Goal: Contribute content: Add original content to the website for others to see

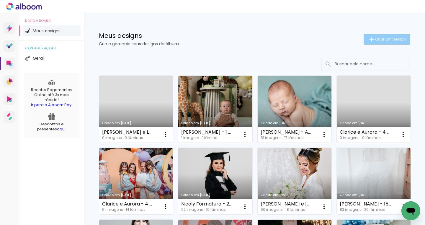
click at [378, 40] on span "Criar um design" at bounding box center [390, 39] width 31 height 4
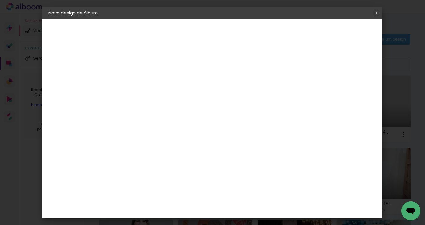
click at [145, 78] on input at bounding box center [145, 79] width 0 height 9
type input "[PERSON_NAME] - 20x20"
click at [0, 0] on slot "Avançar" at bounding box center [0, 0] width 0 height 0
click at [190, 109] on input at bounding box center [160, 112] width 60 height 7
type input "m"
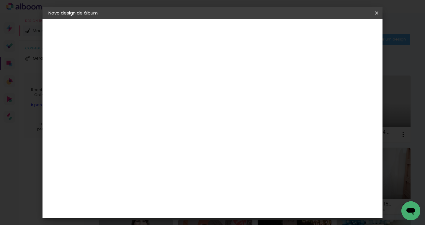
type input "mat"
type paper-input "mat"
click at [180, 136] on paper-item "Matias Encadernações" at bounding box center [154, 134] width 52 height 15
click at [177, 134] on div "Matias Encadernações" at bounding box center [159, 134] width 36 height 9
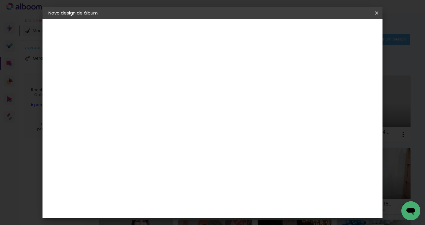
click at [177, 134] on div "Matias Encadernações" at bounding box center [159, 134] width 36 height 9
click at [178, 99] on div at bounding box center [154, 98] width 48 height 1
click at [180, 136] on paper-item "Matias Encadernações" at bounding box center [154, 134] width 52 height 15
click at [240, 27] on paper-button "Avançar" at bounding box center [225, 31] width 29 height 10
click at [168, 99] on input "text" at bounding box center [156, 102] width 23 height 9
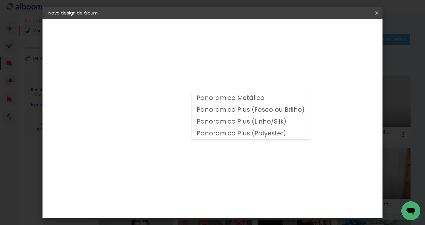
click at [260, 115] on paper-item "Panoramico Plus (Fosco ou Brilho)" at bounding box center [251, 110] width 118 height 12
type input "Panoramico Plus (Fosco ou Brilho)"
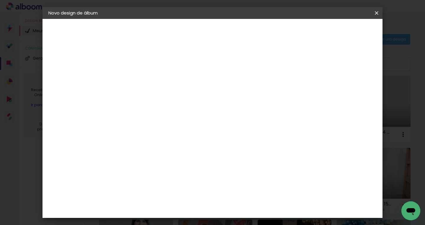
scroll to position [245, 0]
click at [185, 172] on span "20 × 20" at bounding box center [170, 180] width 27 height 16
click at [0, 0] on slot "Avançar" at bounding box center [0, 0] width 0 height 0
click at [355, 25] on header "Revisão Verifique as configurações do seu álbum. Voltar Iniciar design" at bounding box center [236, 34] width 235 height 30
click at [346, 28] on paper-button "Iniciar design" at bounding box center [326, 31] width 39 height 10
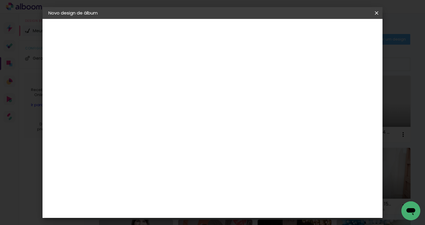
click at [346, 26] on paper-button "Iniciar design" at bounding box center [326, 31] width 39 height 10
click at [340, 29] on span "Iniciar design" at bounding box center [326, 31] width 27 height 4
click at [304, 35] on paper-button "Voltar" at bounding box center [292, 31] width 24 height 10
click at [177, 97] on div "Escolha o tamanho" at bounding box center [160, 109] width 34 height 27
click at [177, 96] on div "Escolha o tamanho" at bounding box center [160, 109] width 34 height 27
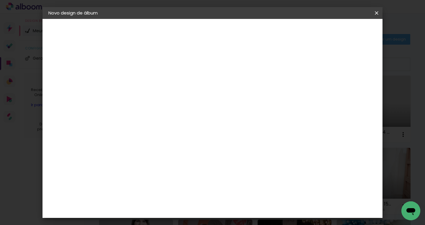
click at [0, 0] on iron-icon at bounding box center [0, 0] width 0 height 0
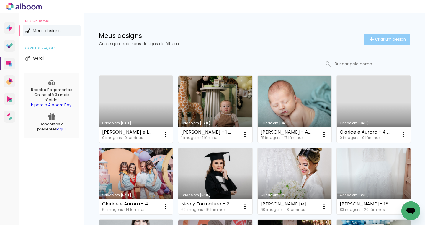
click at [395, 41] on span "Criar um design" at bounding box center [390, 39] width 31 height 4
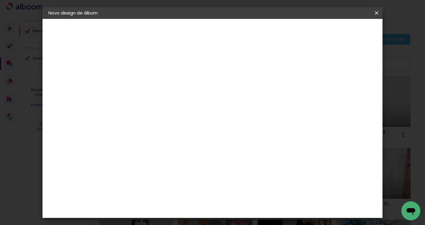
click at [145, 80] on input at bounding box center [145, 79] width 0 height 9
type input "m"
type input "Monica- 50 anos"
click at [0, 0] on slot "Avançar" at bounding box center [0, 0] width 0 height 0
click at [178, 114] on input "mat" at bounding box center [154, 112] width 48 height 7
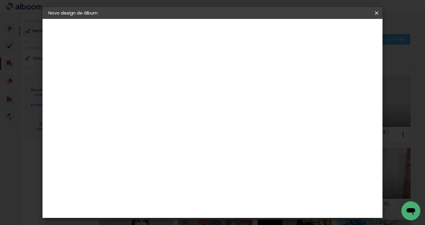
type input "m"
type input "mati"
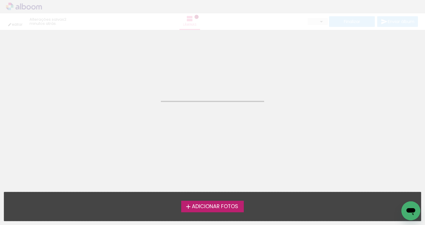
click at [244, 83] on neon-animatable "Confirmar Cancelar" at bounding box center [212, 60] width 425 height 60
click at [206, 76] on neon-animatable "Confirmar Cancelar" at bounding box center [212, 60] width 425 height 60
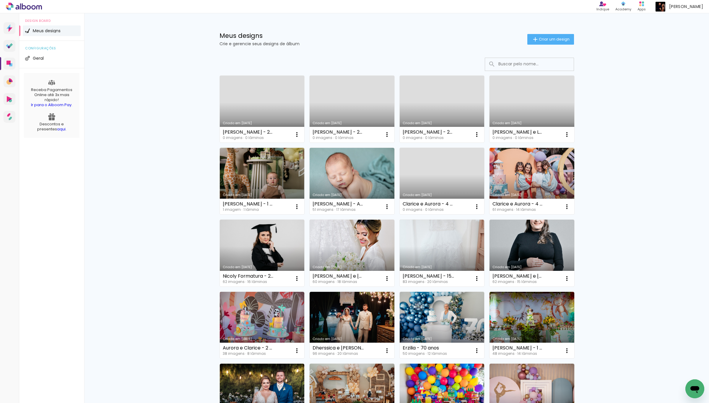
click at [341, 119] on link "Criado em [DATE]" at bounding box center [352, 109] width 85 height 67
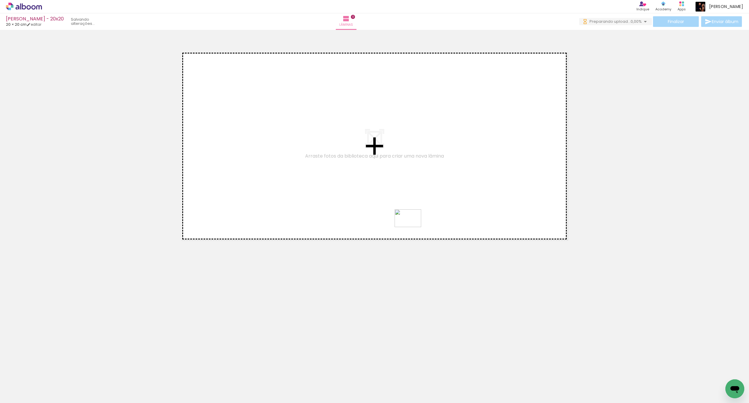
drag, startPoint x: 400, startPoint y: 385, endPoint x: 417, endPoint y: 201, distance: 185.7
click at [417, 201] on quentale-workspace at bounding box center [374, 201] width 749 height 403
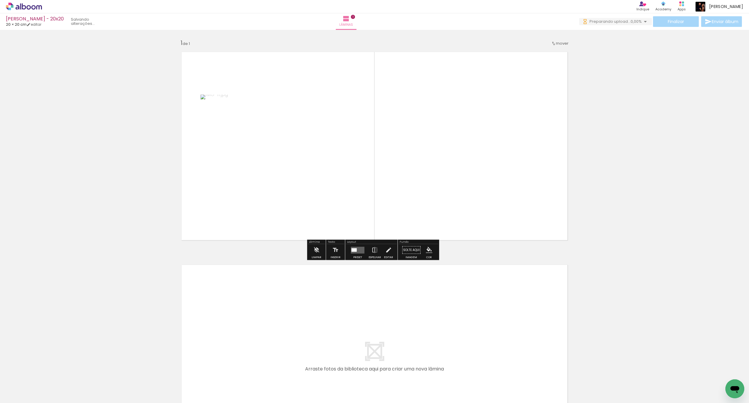
click at [313, 176] on quentale-photo at bounding box center [278, 146] width 154 height 103
click at [312, 176] on quentale-photo at bounding box center [278, 146] width 154 height 103
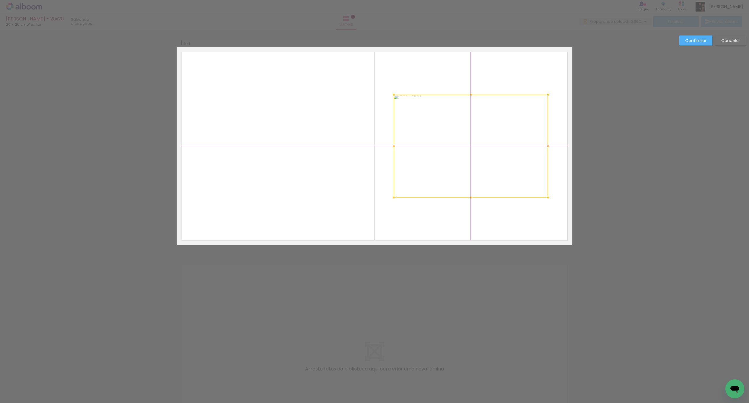
drag, startPoint x: 280, startPoint y: 154, endPoint x: 443, endPoint y: 164, distance: 163.0
click at [470, 150] on div at bounding box center [471, 146] width 154 height 103
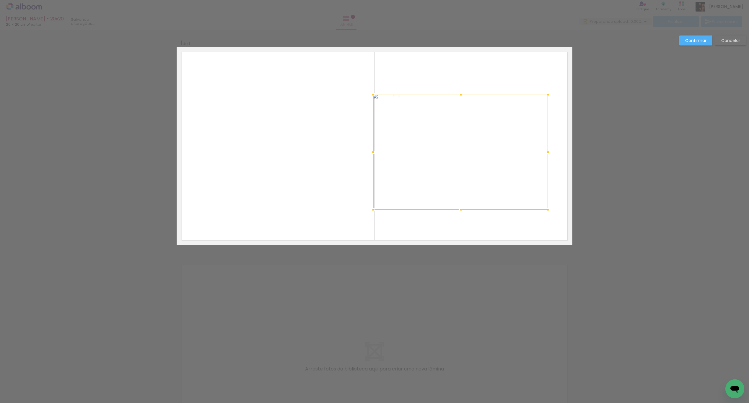
drag, startPoint x: 389, startPoint y: 200, endPoint x: 374, endPoint y: 215, distance: 21.3
click at [374, 215] on div at bounding box center [373, 209] width 12 height 12
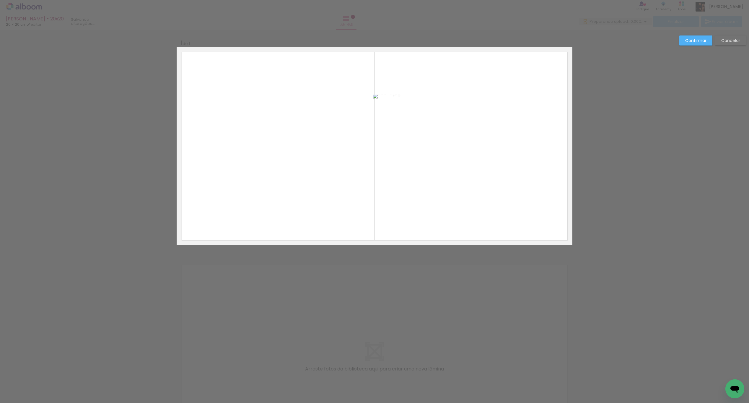
click at [465, 166] on quentale-photo at bounding box center [460, 152] width 175 height 115
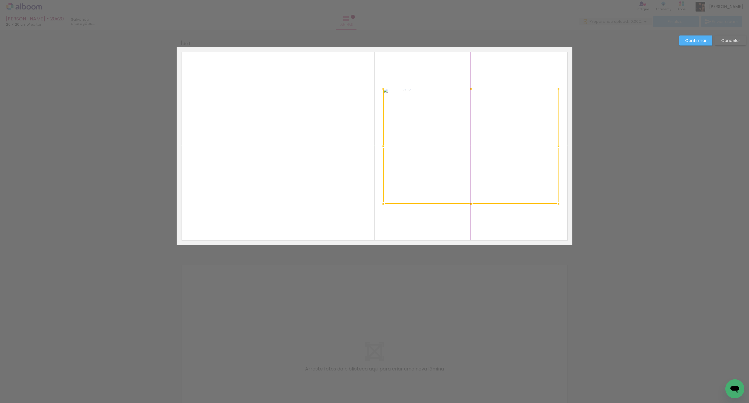
drag, startPoint x: 469, startPoint y: 153, endPoint x: 478, endPoint y: 148, distance: 10.4
click at [478, 148] on div at bounding box center [470, 146] width 175 height 115
click at [468, 83] on div at bounding box center [473, 85] width 12 height 12
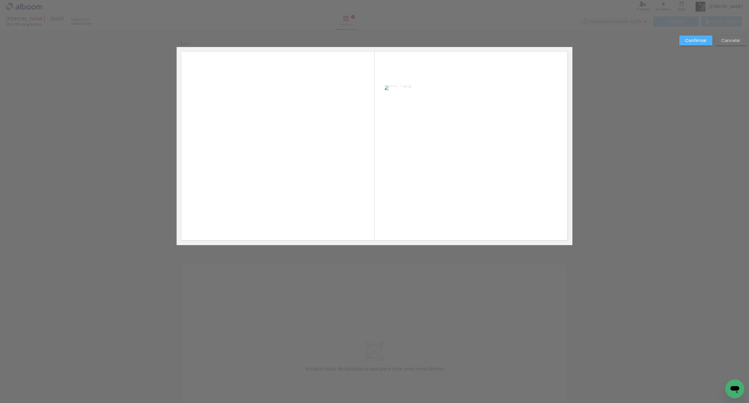
click at [388, 101] on quentale-photo at bounding box center [472, 144] width 175 height 118
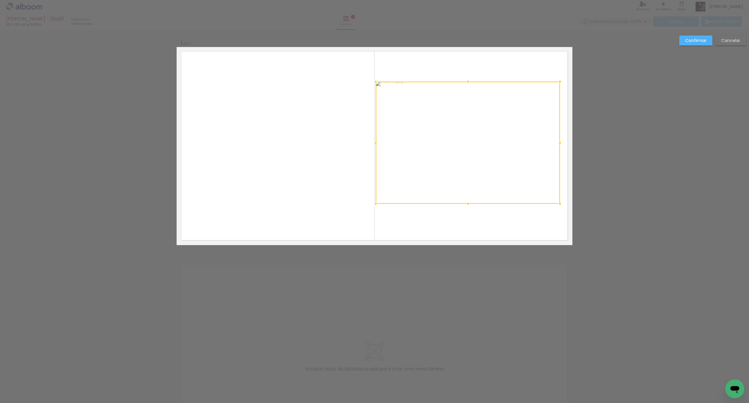
drag, startPoint x: 384, startPoint y: 85, endPoint x: 375, endPoint y: 81, distance: 9.9
click at [375, 81] on div at bounding box center [376, 82] width 12 height 12
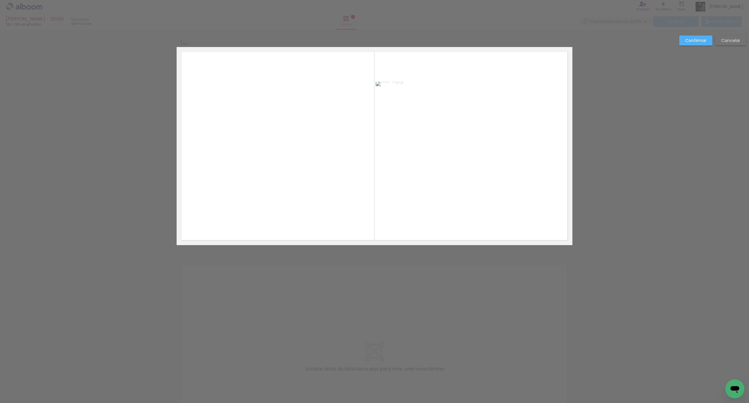
click at [451, 129] on quentale-photo at bounding box center [468, 143] width 184 height 122
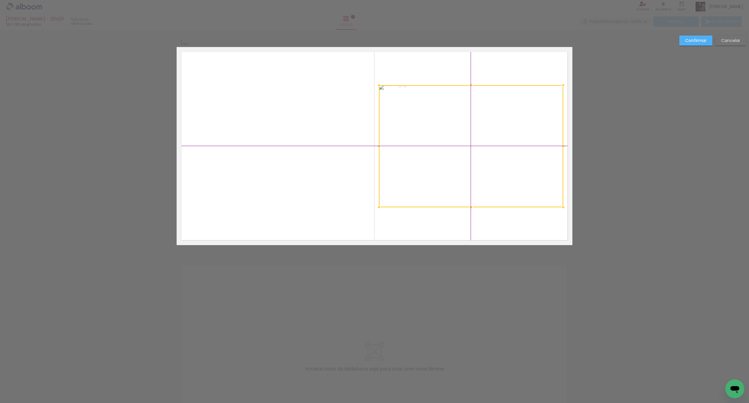
drag, startPoint x: 469, startPoint y: 134, endPoint x: 476, endPoint y: 133, distance: 6.9
click at [472, 134] on div at bounding box center [471, 146] width 184 height 122
click at [0, 0] on slot "Confirmar" at bounding box center [0, 0] width 0 height 0
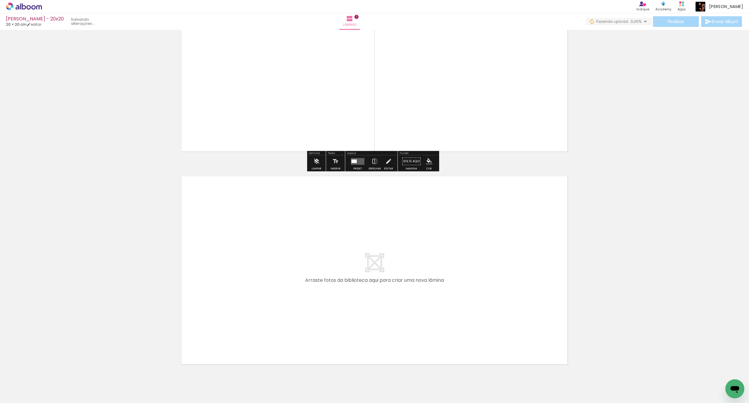
scroll to position [91, 0]
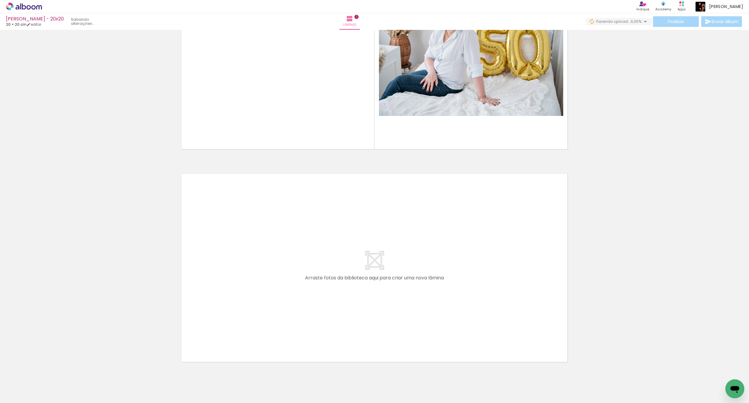
click at [25, 382] on div "Biblioteca 40 fotos Todas as fotos Não utilizadas Adicionar Fotos" at bounding box center [18, 383] width 37 height 29
click at [26, 383] on input "Todas as fotos" at bounding box center [16, 384] width 22 height 5
click at [0, 0] on slot "Não utilizadas" at bounding box center [0, 0] width 0 height 0
type input "Não utilizadas"
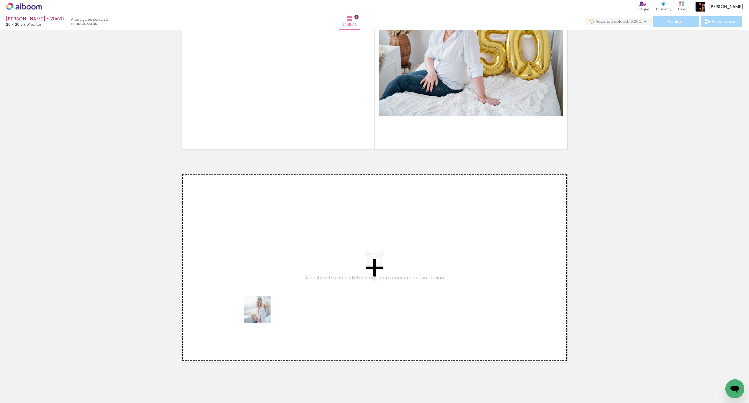
drag, startPoint x: 241, startPoint y: 356, endPoint x: 261, endPoint y: 307, distance: 53.5
click at [261, 307] on quentale-workspace at bounding box center [374, 201] width 749 height 403
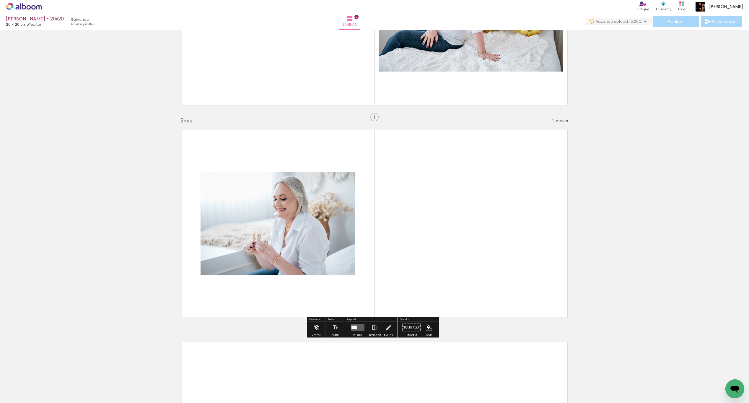
scroll to position [161, 0]
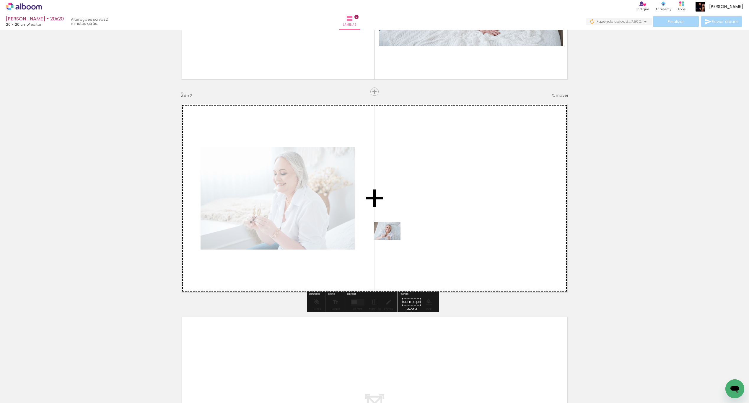
drag, startPoint x: 317, startPoint y: 327, endPoint x: 392, endPoint y: 240, distance: 114.4
click at [392, 240] on quentale-workspace at bounding box center [374, 201] width 749 height 403
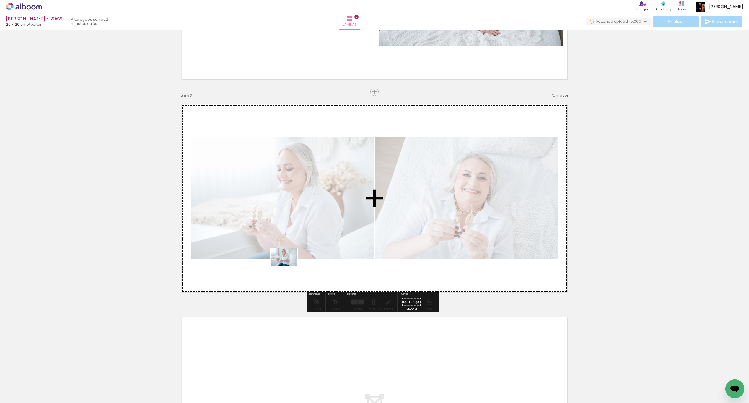
drag, startPoint x: 224, startPoint y: 386, endPoint x: 288, endPoint y: 266, distance: 135.8
click at [288, 266] on quentale-workspace at bounding box center [374, 201] width 749 height 403
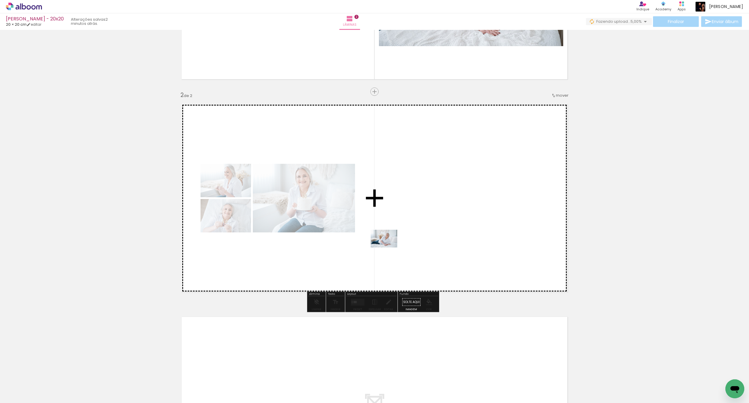
drag, startPoint x: 178, startPoint y: 374, endPoint x: 392, endPoint y: 244, distance: 249.7
click at [392, 244] on quentale-workspace at bounding box center [374, 201] width 749 height 403
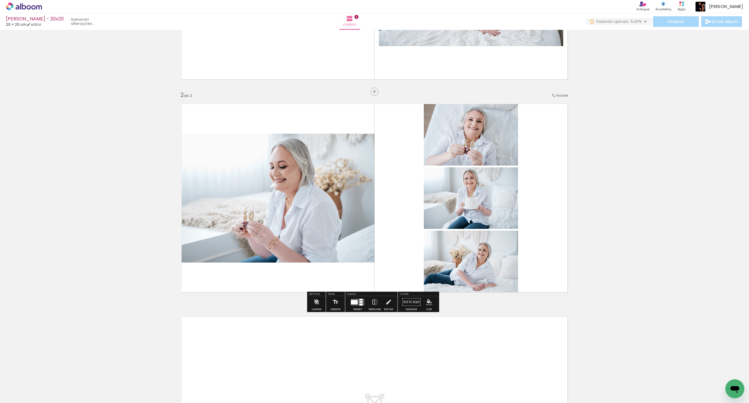
click at [352, 300] on div at bounding box center [354, 301] width 7 height 4
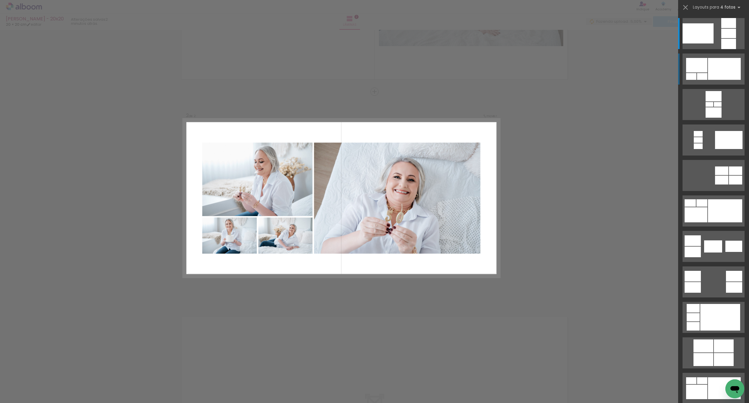
click at [616, 49] on quentale-layouter at bounding box center [714, 33] width 62 height 31
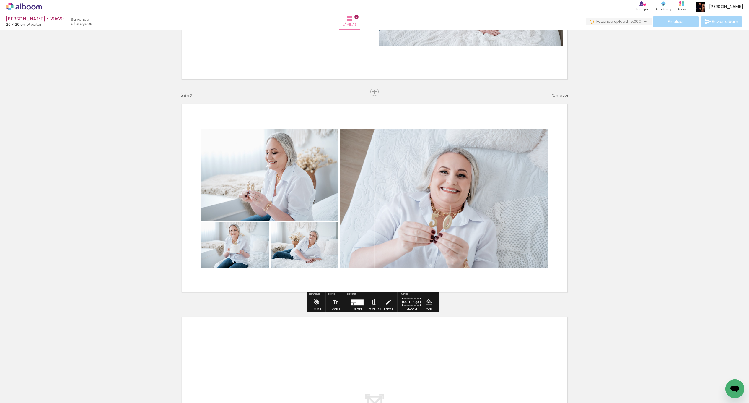
click at [424, 198] on quentale-photo at bounding box center [444, 197] width 208 height 139
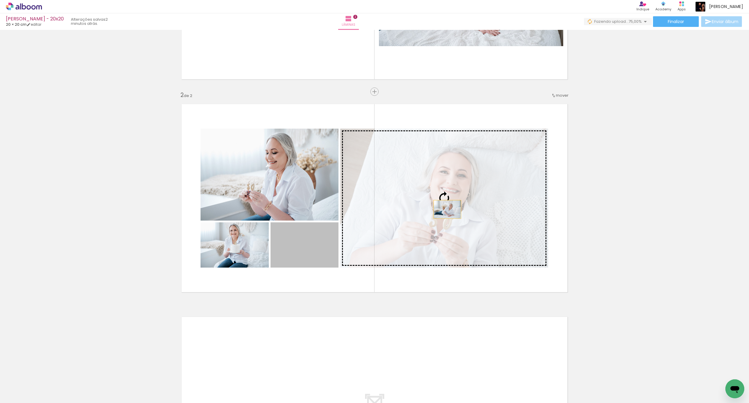
drag, startPoint x: 310, startPoint y: 251, endPoint x: 446, endPoint y: 207, distance: 143.7
click at [0, 0] on slot at bounding box center [0, 0] width 0 height 0
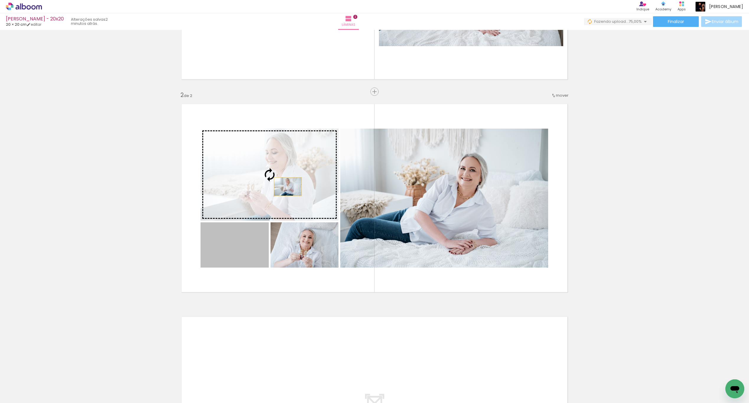
drag, startPoint x: 233, startPoint y: 254, endPoint x: 296, endPoint y: 185, distance: 93.4
click at [0, 0] on slot at bounding box center [0, 0] width 0 height 0
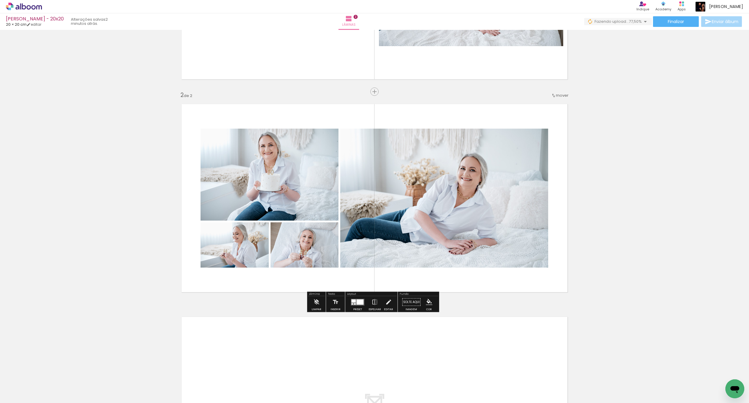
click at [426, 211] on div at bounding box center [444, 197] width 209 height 139
drag, startPoint x: 426, startPoint y: 211, endPoint x: 434, endPoint y: 206, distance: 8.9
click at [426, 211] on quentale-photo at bounding box center [444, 197] width 208 height 139
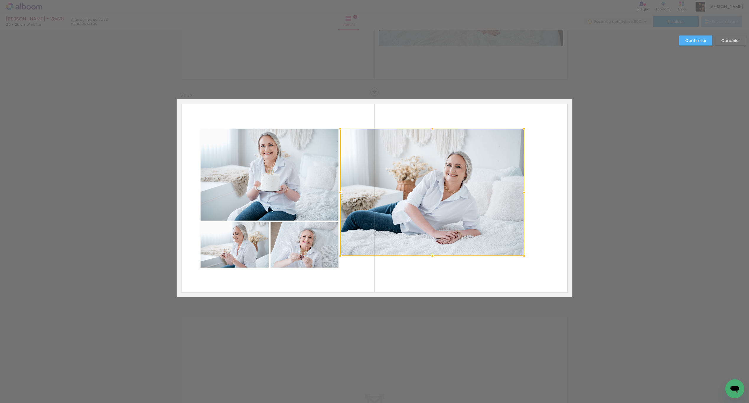
drag, startPoint x: 543, startPoint y: 267, endPoint x: 517, endPoint y: 257, distance: 28.4
click at [518, 257] on div at bounding box center [524, 256] width 12 height 12
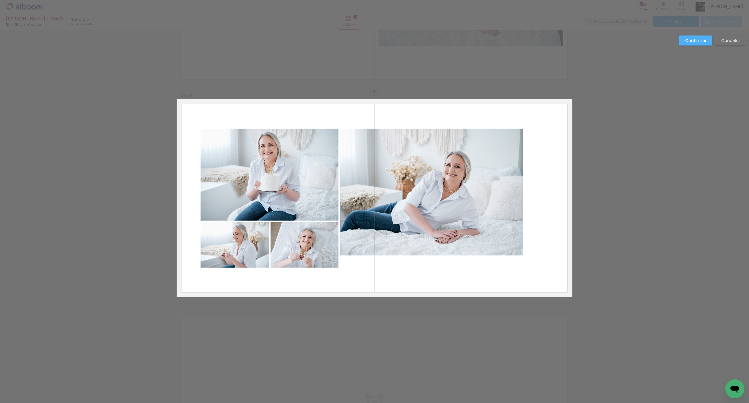
click at [410, 207] on quentale-photo at bounding box center [431, 191] width 183 height 127
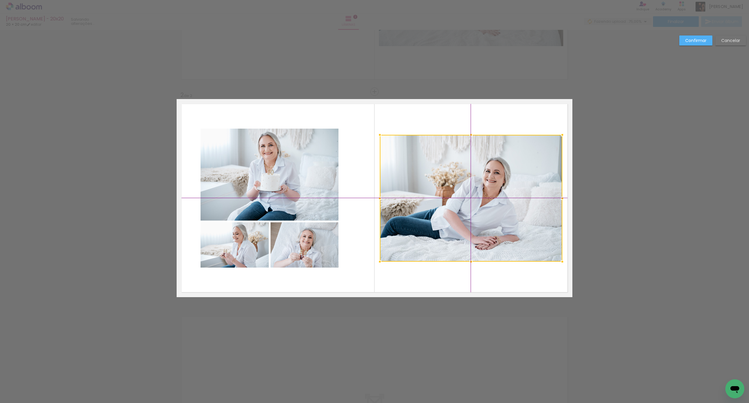
drag, startPoint x: 422, startPoint y: 196, endPoint x: 455, endPoint y: 194, distance: 33.2
click at [455, 194] on div at bounding box center [471, 198] width 183 height 127
click at [304, 251] on quentale-photo at bounding box center [305, 244] width 68 height 45
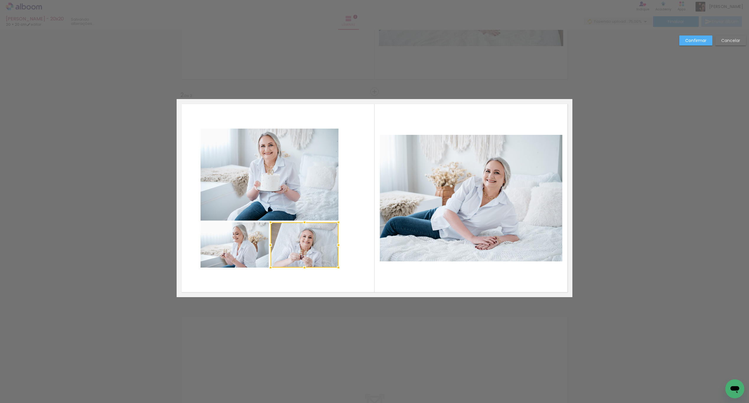
click at [310, 175] on quentale-photo at bounding box center [270, 174] width 138 height 92
click at [238, 250] on div at bounding box center [270, 197] width 138 height 139
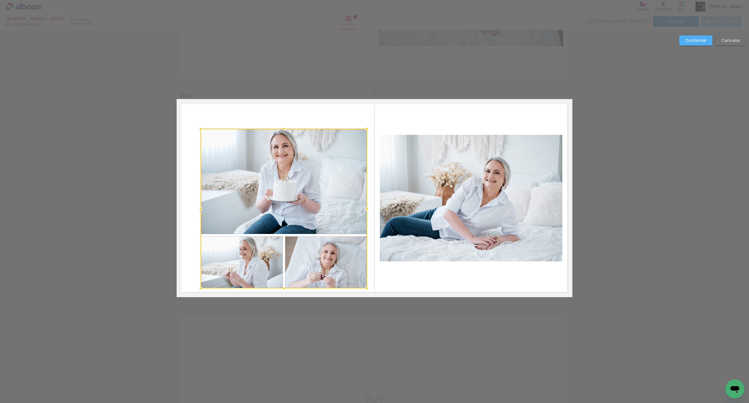
drag, startPoint x: 338, startPoint y: 268, endPoint x: 373, endPoint y: 297, distance: 45.3
click at [373, 297] on album-spread "2 de 2" at bounding box center [375, 198] width 396 height 198
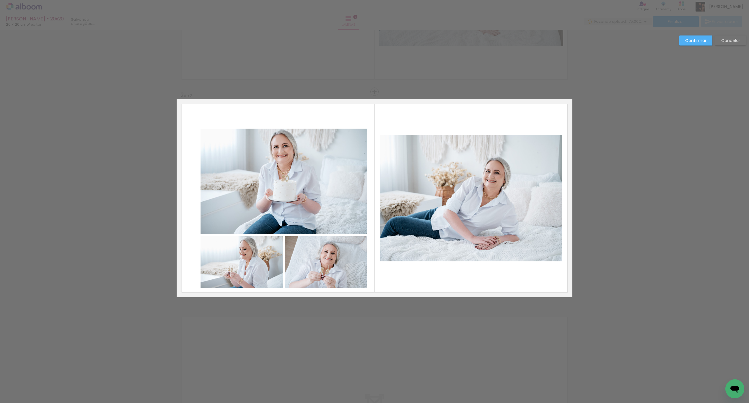
click at [254, 271] on quentale-photo at bounding box center [242, 262] width 82 height 52
click at [317, 268] on quentale-photo at bounding box center [326, 262] width 82 height 52
click at [291, 214] on quentale-photo at bounding box center [284, 180] width 167 height 105
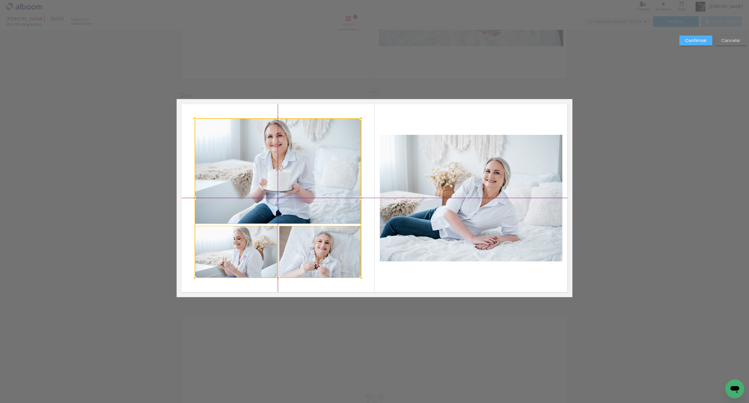
drag, startPoint x: 312, startPoint y: 254, endPoint x: 315, endPoint y: 251, distance: 4.3
click at [311, 252] on div at bounding box center [278, 197] width 167 height 159
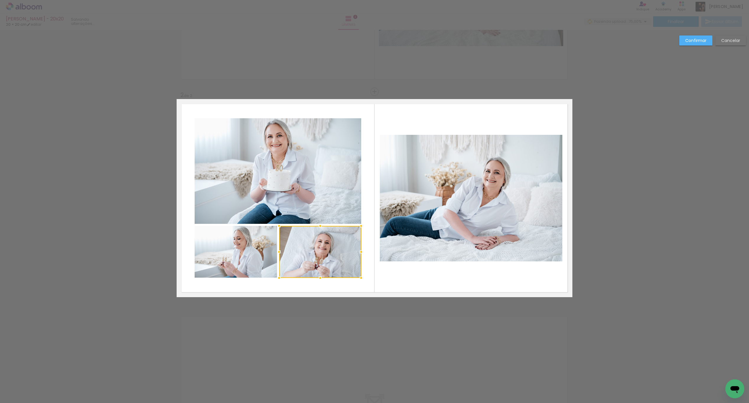
click at [255, 259] on quentale-photo at bounding box center [236, 252] width 82 height 52
click at [301, 208] on quentale-photo at bounding box center [278, 170] width 167 height 105
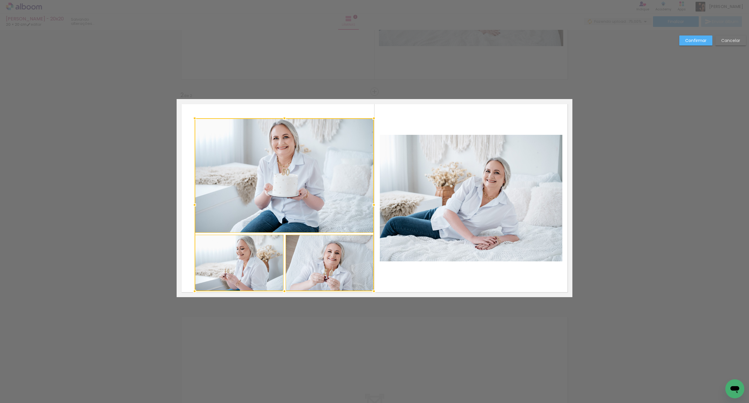
drag, startPoint x: 360, startPoint y: 279, endPoint x: 370, endPoint y: 288, distance: 13.2
click at [370, 288] on div at bounding box center [374, 291] width 12 height 12
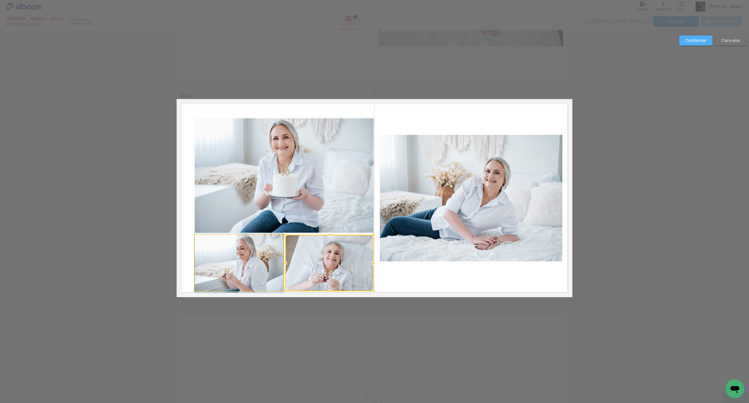
click at [253, 279] on quentale-photo at bounding box center [239, 262] width 89 height 56
click at [297, 209] on quentale-photo at bounding box center [284, 175] width 179 height 114
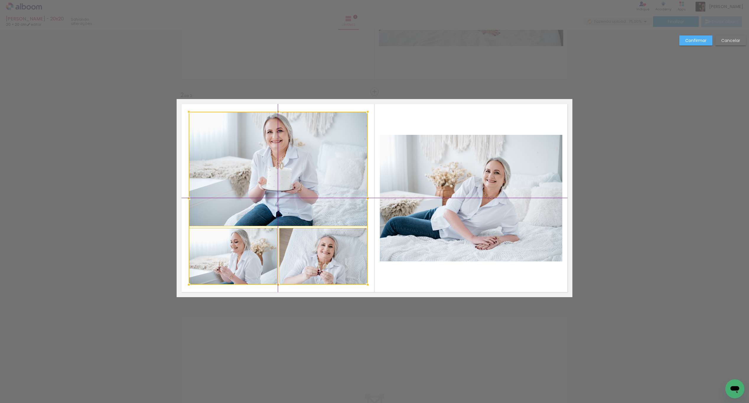
drag, startPoint x: 323, startPoint y: 271, endPoint x: 317, endPoint y: 264, distance: 8.7
click at [317, 266] on div at bounding box center [278, 198] width 179 height 173
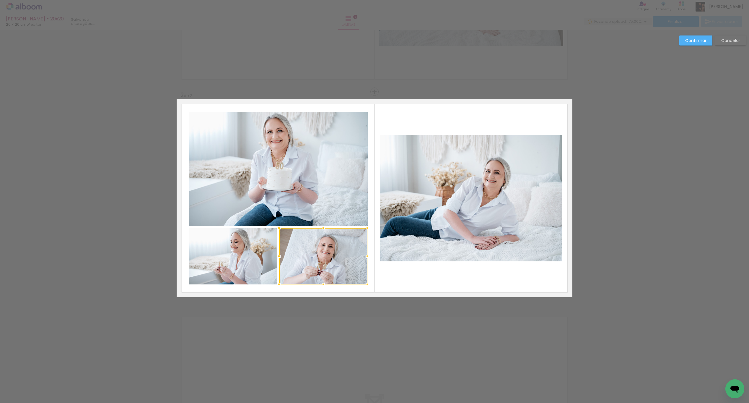
drag, startPoint x: 701, startPoint y: 41, endPoint x: 693, endPoint y: 41, distance: 8.3
click at [0, 0] on slot "Confirmar" at bounding box center [0, 0] width 0 height 0
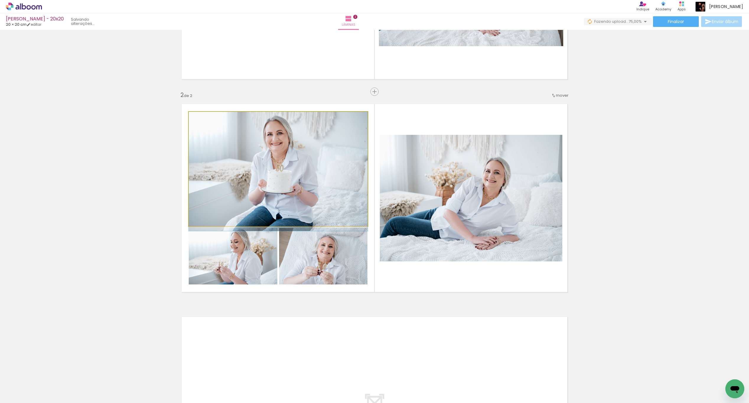
drag, startPoint x: 275, startPoint y: 183, endPoint x: 275, endPoint y: 195, distance: 12.1
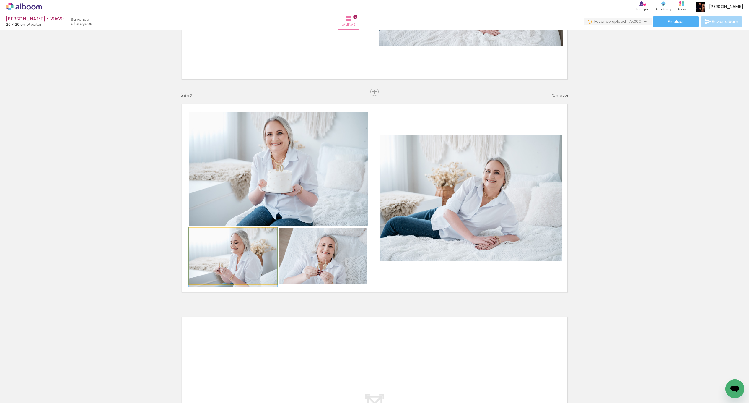
drag, startPoint x: 244, startPoint y: 276, endPoint x: 249, endPoint y: 276, distance: 5.0
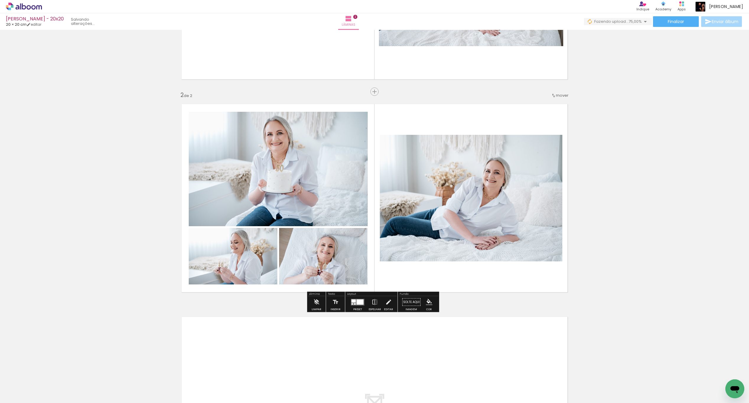
click at [313, 271] on quentale-photo at bounding box center [323, 256] width 88 height 56
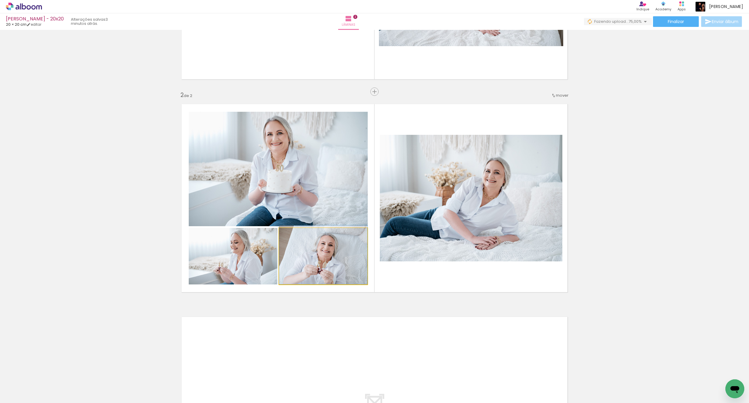
drag, startPoint x: 319, startPoint y: 268, endPoint x: 323, endPoint y: 258, distance: 10.9
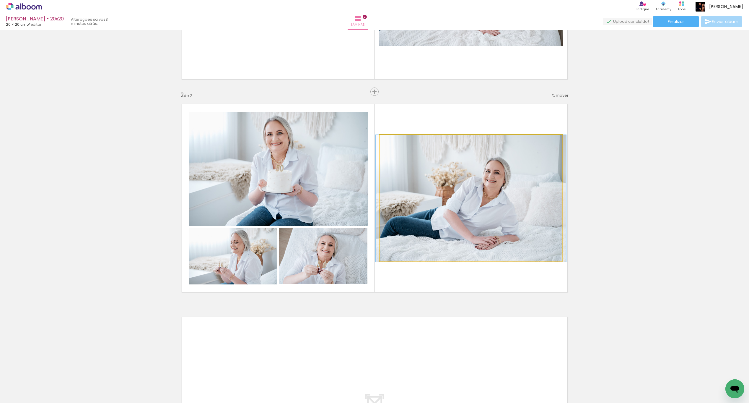
click at [459, 202] on quentale-photo at bounding box center [471, 198] width 183 height 127
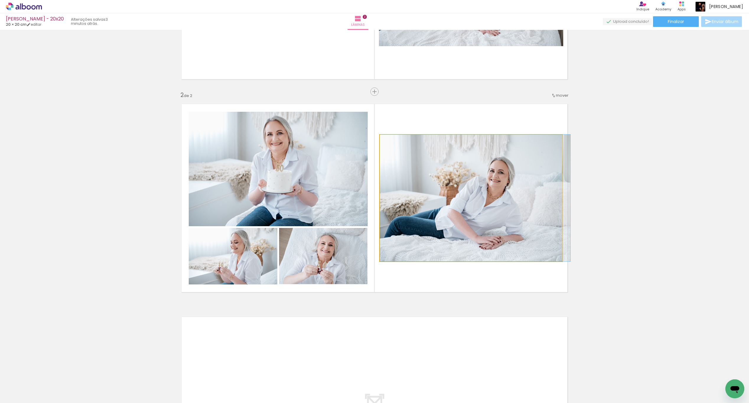
drag, startPoint x: 517, startPoint y: 209, endPoint x: 528, endPoint y: 208, distance: 10.7
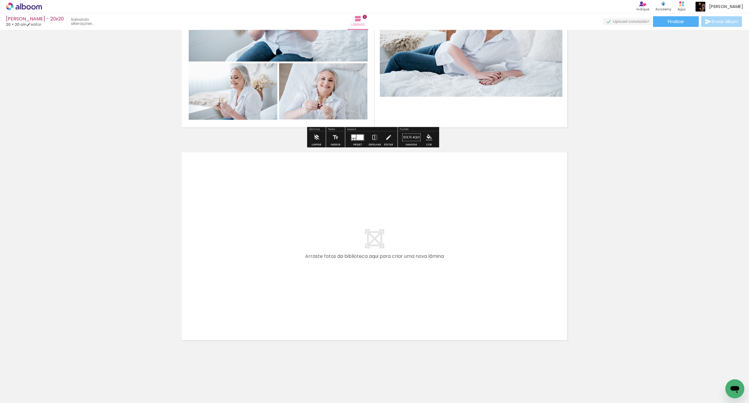
scroll to position [325, 0]
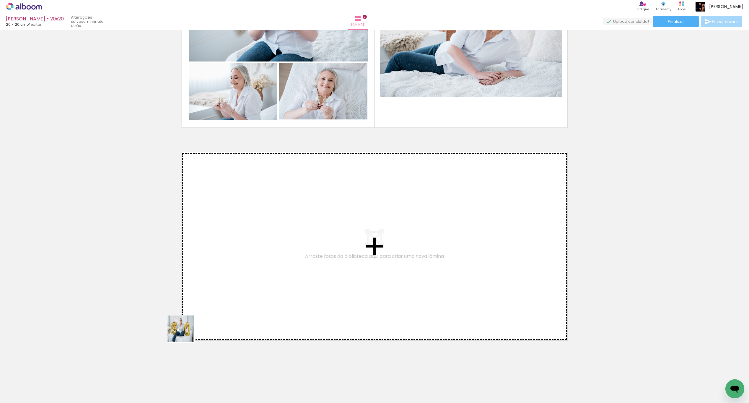
drag, startPoint x: 60, startPoint y: 383, endPoint x: 247, endPoint y: 284, distance: 211.5
click at [247, 284] on quentale-workspace at bounding box center [374, 201] width 749 height 403
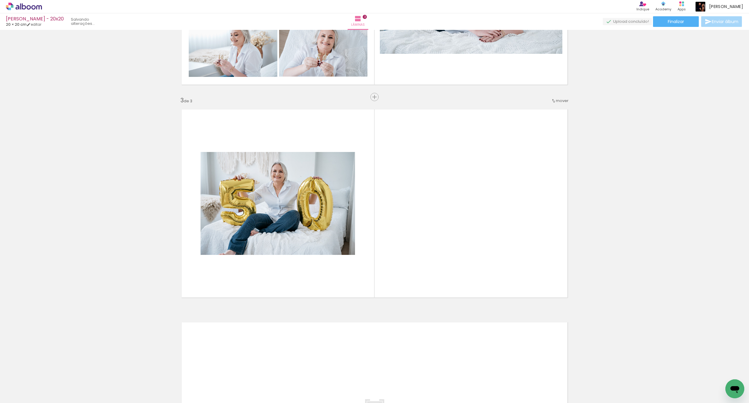
scroll to position [373, 0]
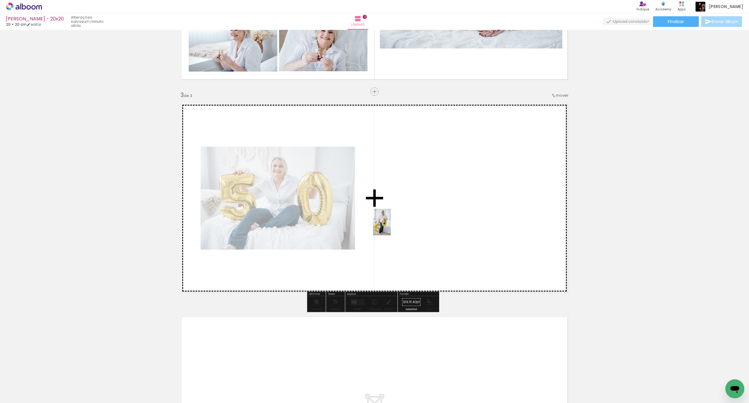
drag, startPoint x: 60, startPoint y: 392, endPoint x: 387, endPoint y: 223, distance: 368.0
click at [387, 223] on quentale-workspace at bounding box center [374, 201] width 749 height 403
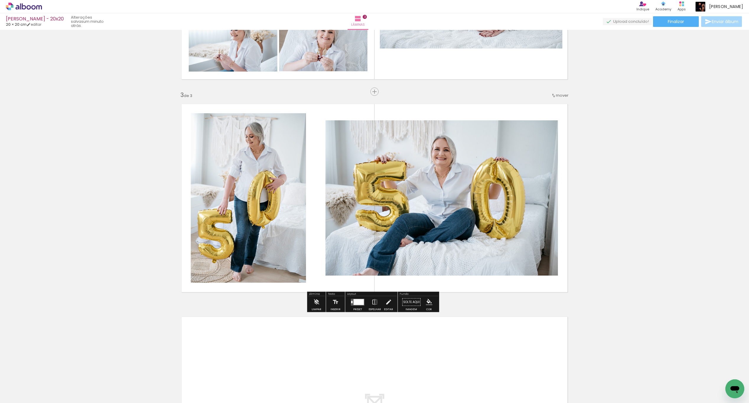
click at [393, 227] on quentale-photo at bounding box center [441, 197] width 232 height 155
click at [432, 211] on quentale-photo at bounding box center [441, 197] width 232 height 155
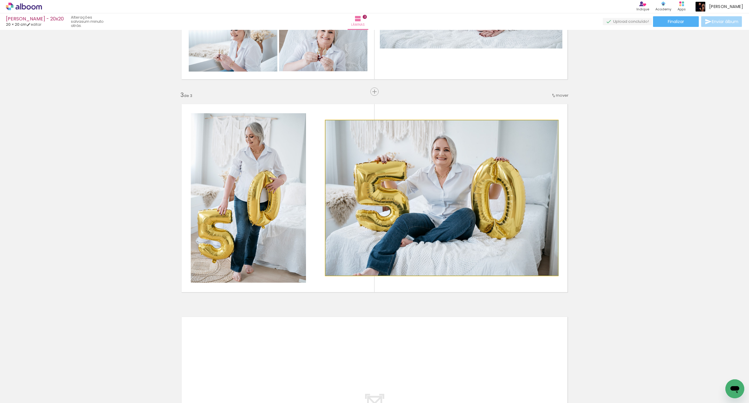
drag, startPoint x: 434, startPoint y: 216, endPoint x: 446, endPoint y: 204, distance: 17.1
drag, startPoint x: 446, startPoint y: 218, endPoint x: 453, endPoint y: 212, distance: 9.2
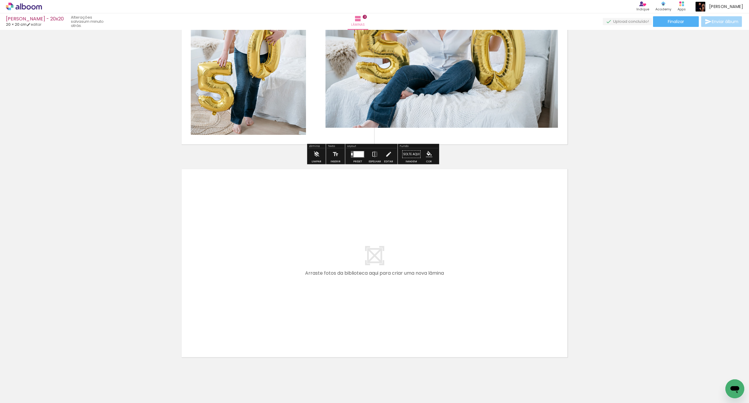
scroll to position [519, 0]
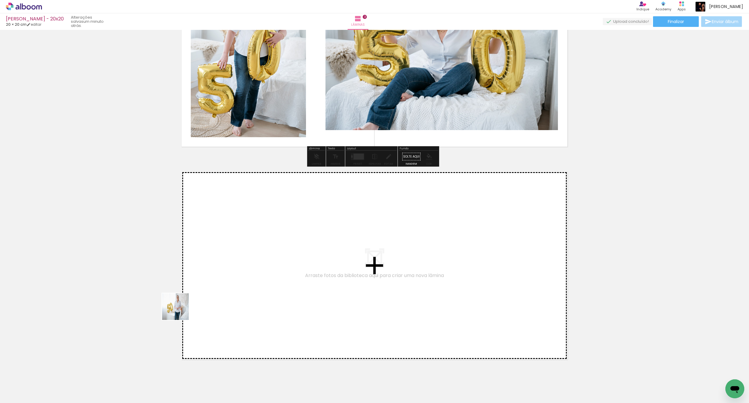
drag, startPoint x: 91, startPoint y: 370, endPoint x: 230, endPoint y: 291, distance: 159.9
click at [230, 291] on quentale-workspace at bounding box center [374, 201] width 749 height 403
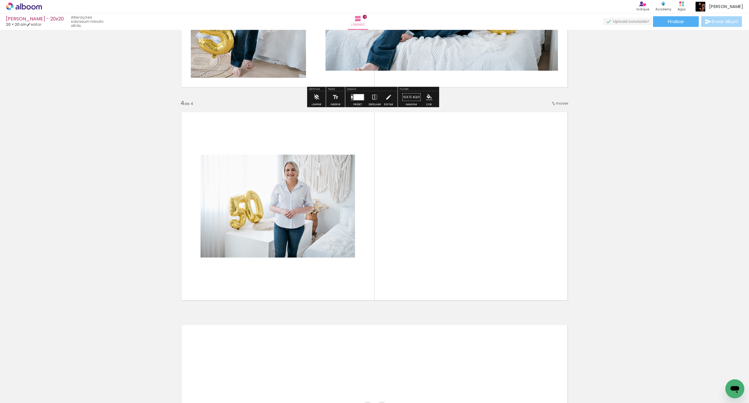
scroll to position [586, 0]
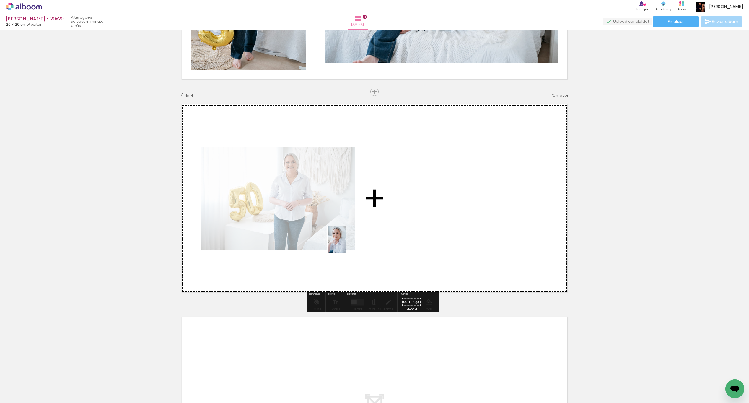
drag, startPoint x: 62, startPoint y: 390, endPoint x: 395, endPoint y: 220, distance: 373.5
click at [395, 220] on quentale-workspace at bounding box center [374, 201] width 749 height 403
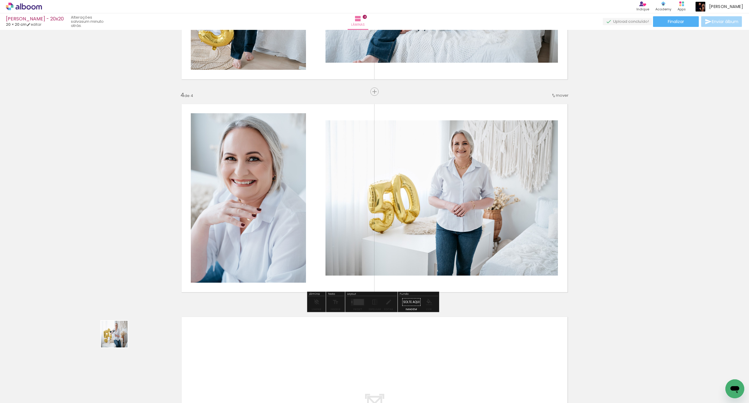
drag, startPoint x: 60, startPoint y: 388, endPoint x: 281, endPoint y: 246, distance: 262.6
click at [281, 246] on quentale-workspace at bounding box center [374, 201] width 749 height 403
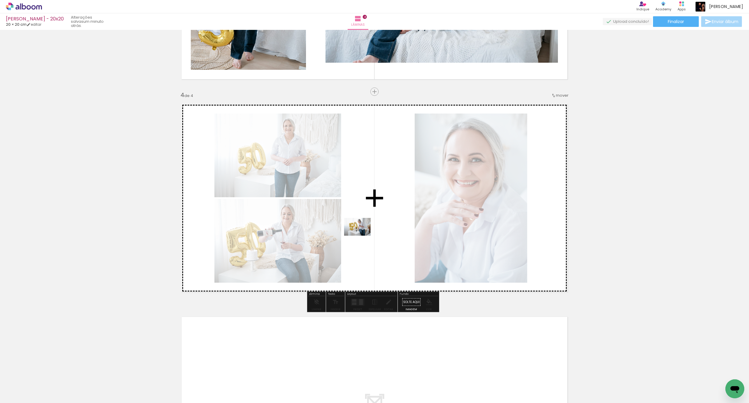
drag, startPoint x: 71, startPoint y: 383, endPoint x: 363, endPoint y: 233, distance: 328.8
click at [363, 233] on quentale-workspace at bounding box center [374, 201] width 749 height 403
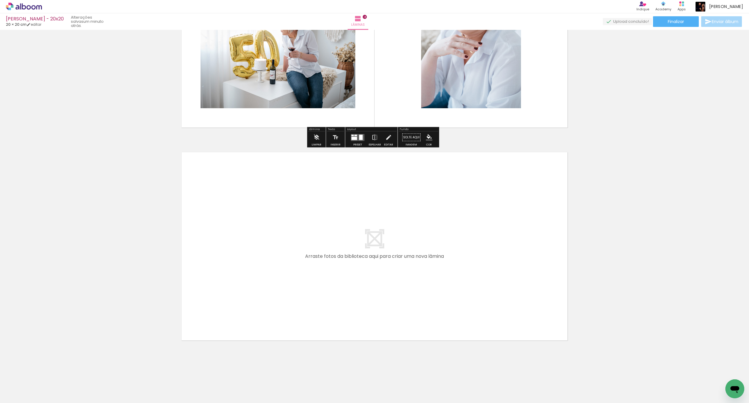
scroll to position [0, 0]
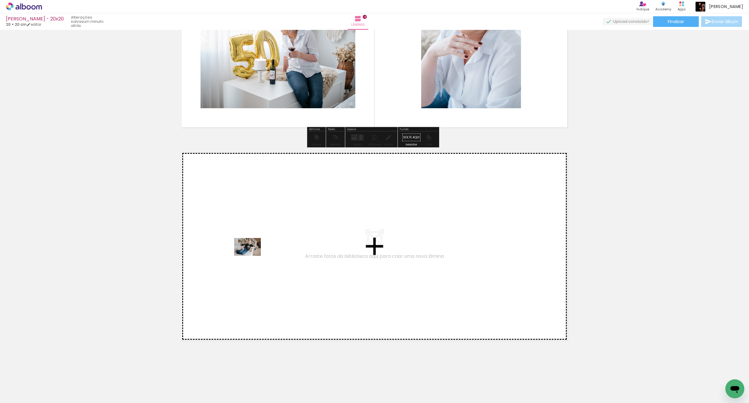
drag, startPoint x: 50, startPoint y: 390, endPoint x: 251, endPoint y: 255, distance: 242.2
click at [251, 255] on quentale-workspace at bounding box center [374, 201] width 749 height 403
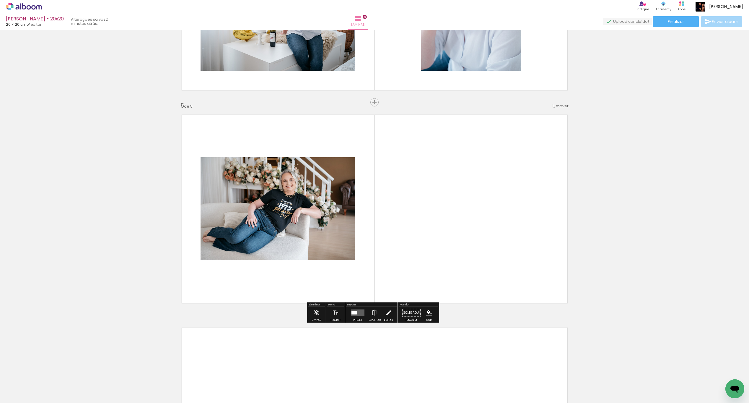
scroll to position [799, 0]
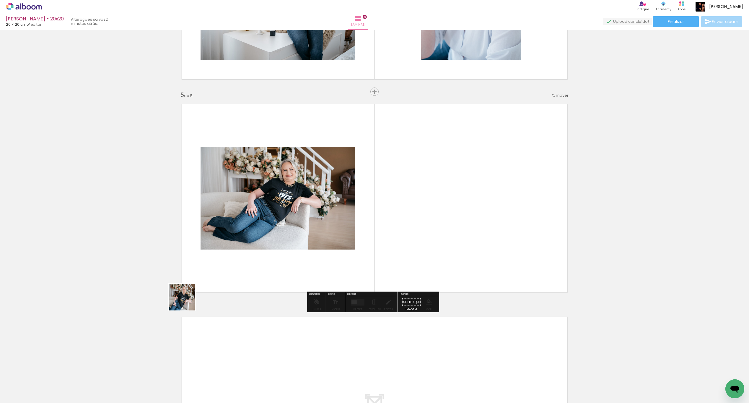
drag, startPoint x: 99, startPoint y: 363, endPoint x: 370, endPoint y: 222, distance: 305.4
click at [370, 222] on quentale-workspace at bounding box center [374, 201] width 749 height 403
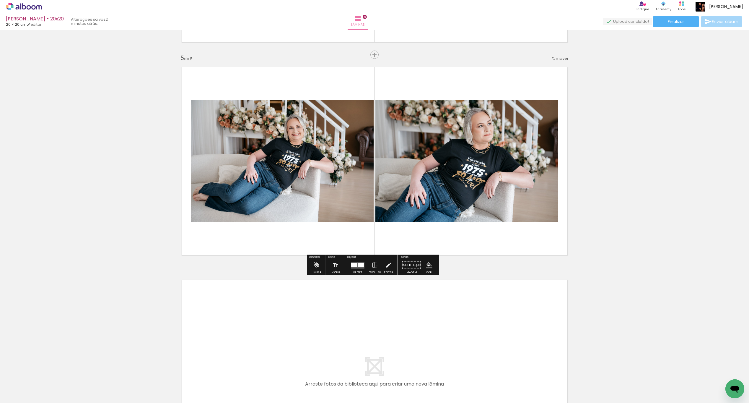
scroll to position [836, 0]
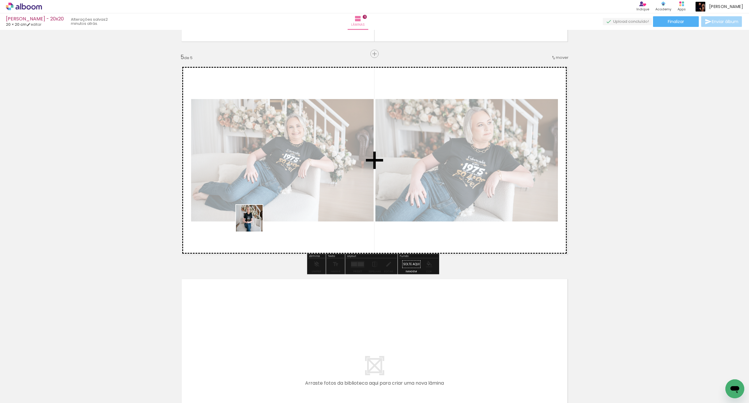
drag, startPoint x: 93, startPoint y: 361, endPoint x: 270, endPoint y: 209, distance: 233.7
click at [270, 209] on quentale-workspace at bounding box center [374, 201] width 749 height 403
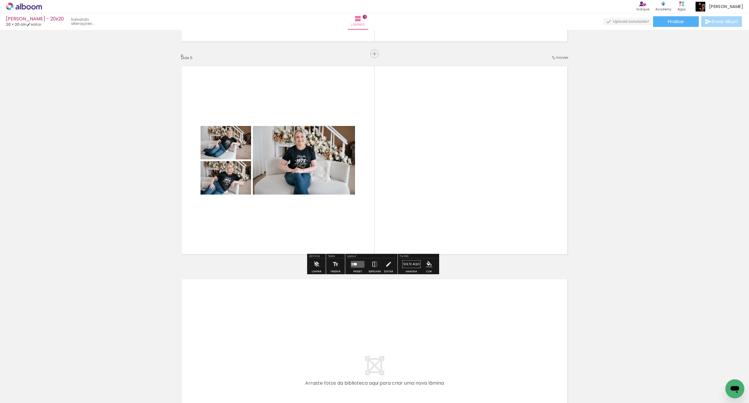
click at [61, 390] on div at bounding box center [59, 382] width 29 height 19
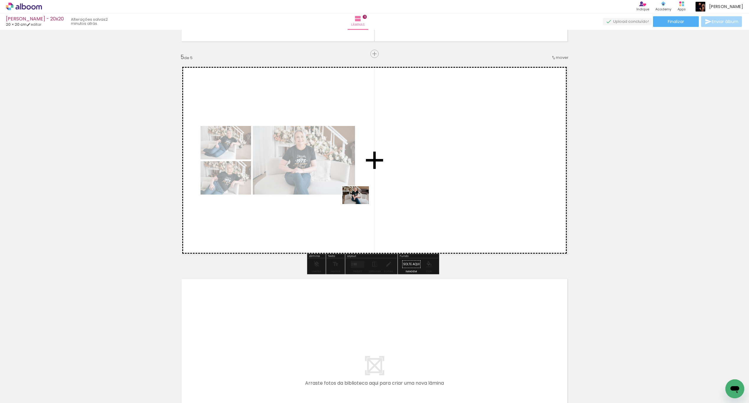
drag, startPoint x: 61, startPoint y: 390, endPoint x: 387, endPoint y: 191, distance: 382.3
click at [387, 191] on quentale-workspace at bounding box center [374, 201] width 749 height 403
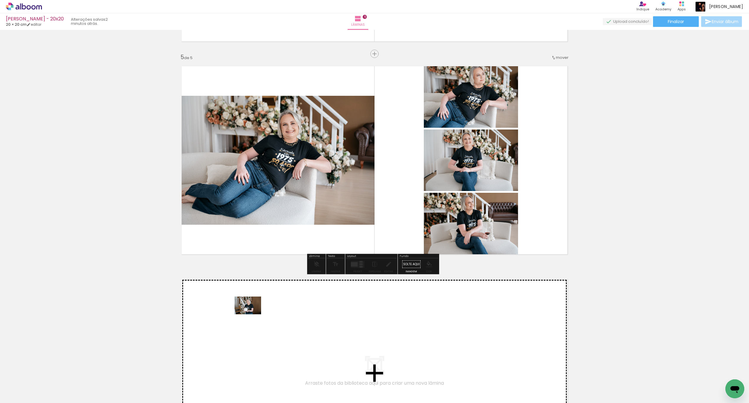
drag, startPoint x: 56, startPoint y: 389, endPoint x: 259, endPoint y: 311, distance: 216.8
click at [259, 311] on quentale-workspace at bounding box center [374, 201] width 749 height 403
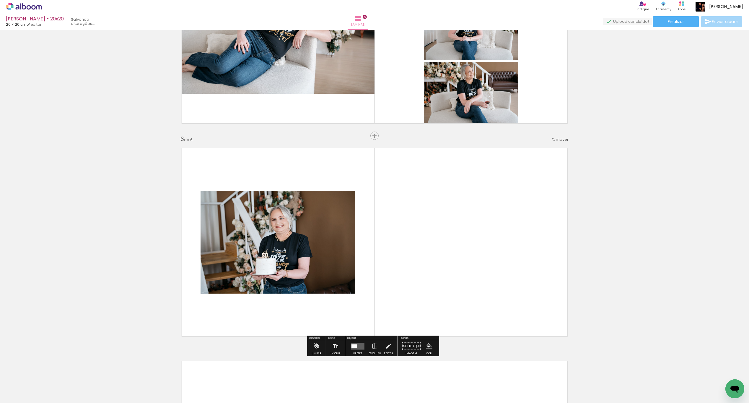
scroll to position [1011, 0]
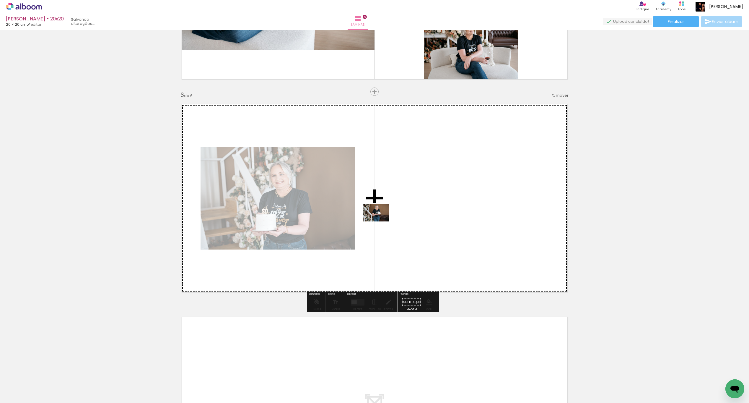
drag, startPoint x: 69, startPoint y: 385, endPoint x: 403, endPoint y: 207, distance: 378.4
click at [403, 207] on quentale-workspace at bounding box center [374, 201] width 749 height 403
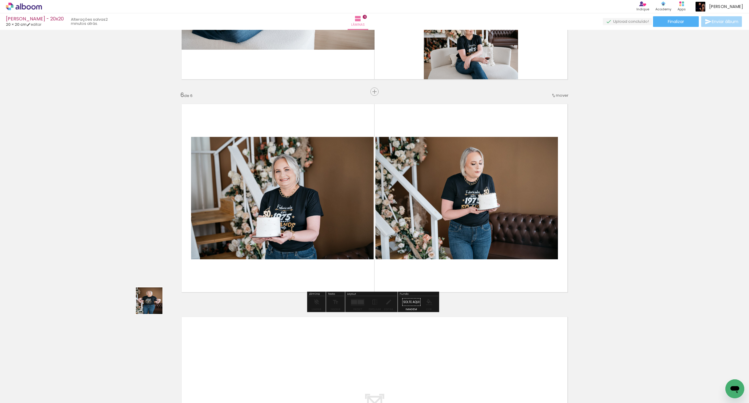
drag, startPoint x: 107, startPoint y: 340, endPoint x: 277, endPoint y: 233, distance: 201.4
click at [277, 233] on quentale-workspace at bounding box center [374, 201] width 749 height 403
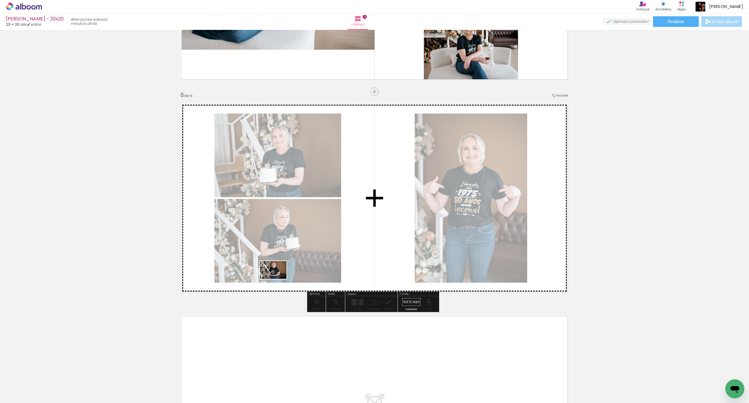
drag, startPoint x: 66, startPoint y: 384, endPoint x: 338, endPoint y: 250, distance: 302.9
click at [338, 250] on quentale-workspace at bounding box center [374, 201] width 749 height 403
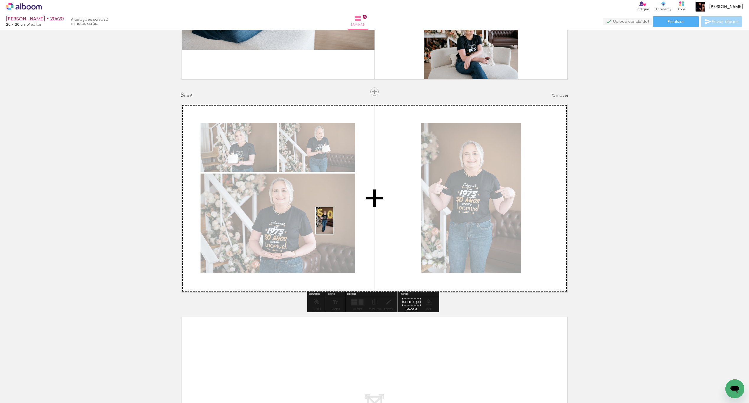
drag, startPoint x: 63, startPoint y: 376, endPoint x: 361, endPoint y: 220, distance: 336.3
click at [361, 220] on quentale-workspace at bounding box center [374, 201] width 749 height 403
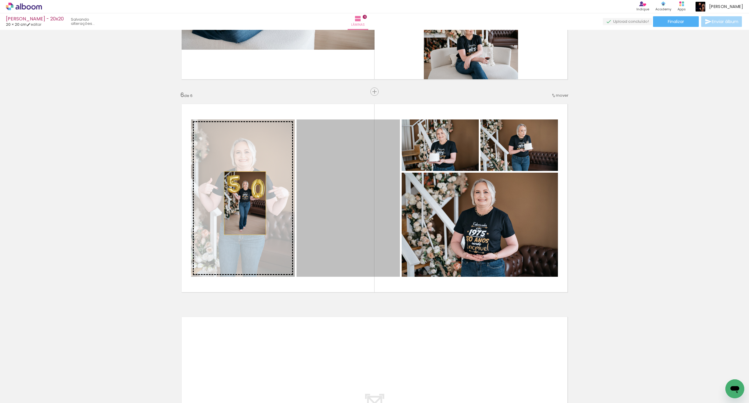
drag, startPoint x: 352, startPoint y: 219, endPoint x: 249, endPoint y: 185, distance: 108.9
click at [0, 0] on slot at bounding box center [0, 0] width 0 height 0
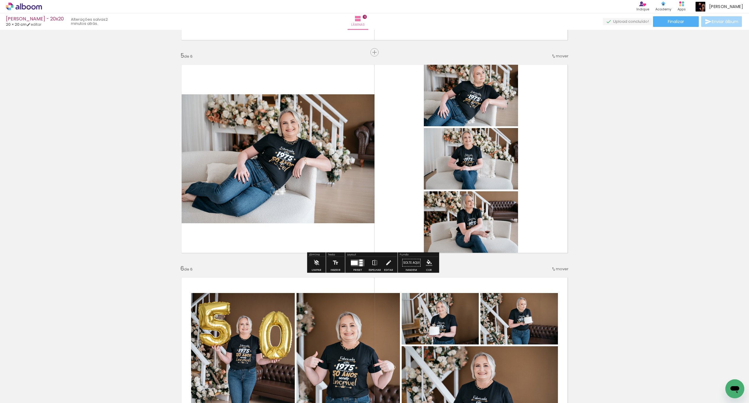
scroll to position [836, 0]
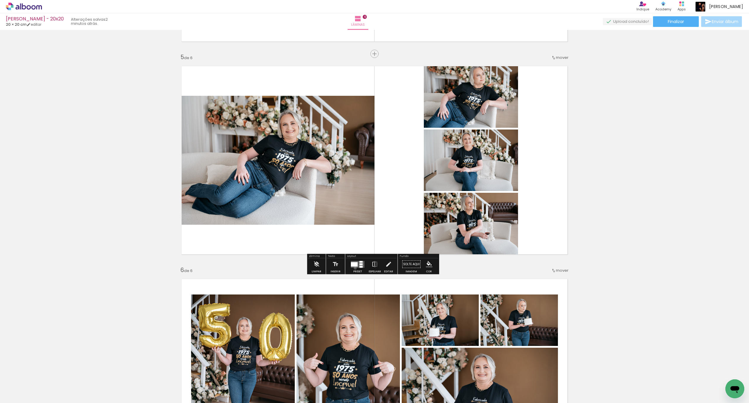
click at [354, 266] on div at bounding box center [358, 264] width 16 height 12
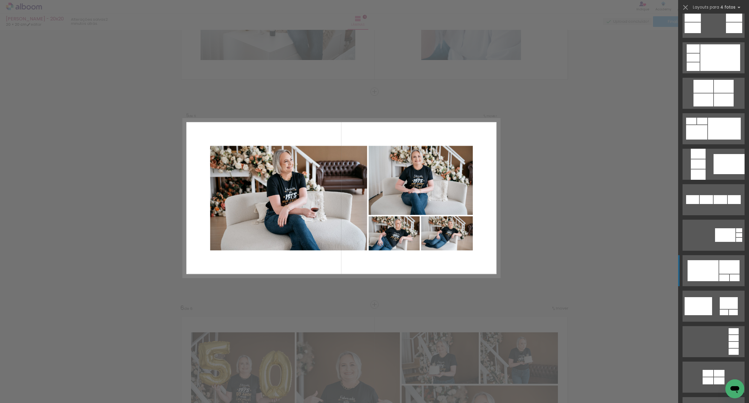
scroll to position [260, 0]
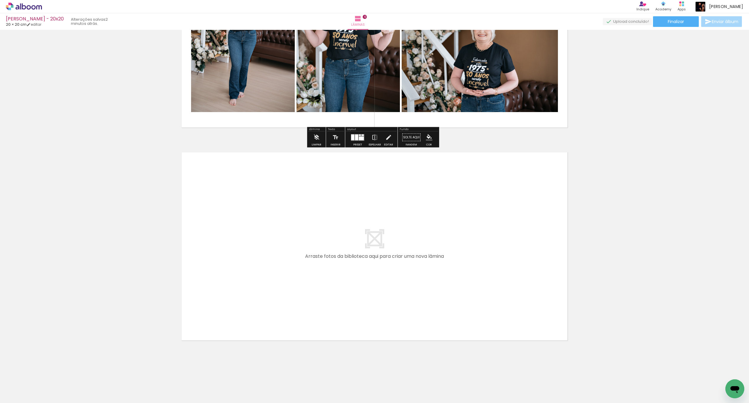
scroll to position [0, 0]
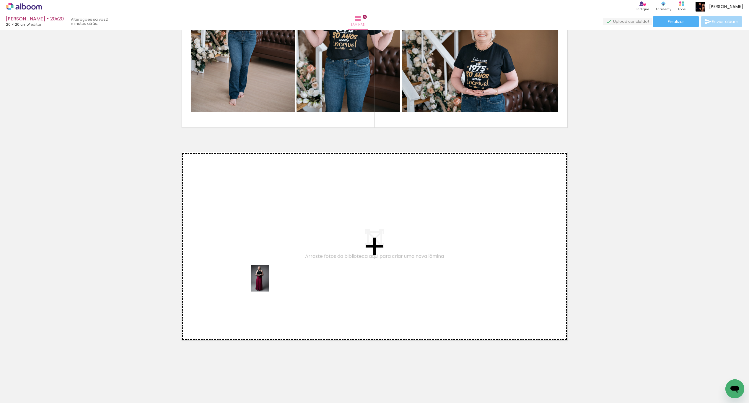
drag, startPoint x: 81, startPoint y: 380, endPoint x: 278, endPoint y: 273, distance: 224.0
click at [278, 273] on quentale-workspace at bounding box center [374, 201] width 749 height 403
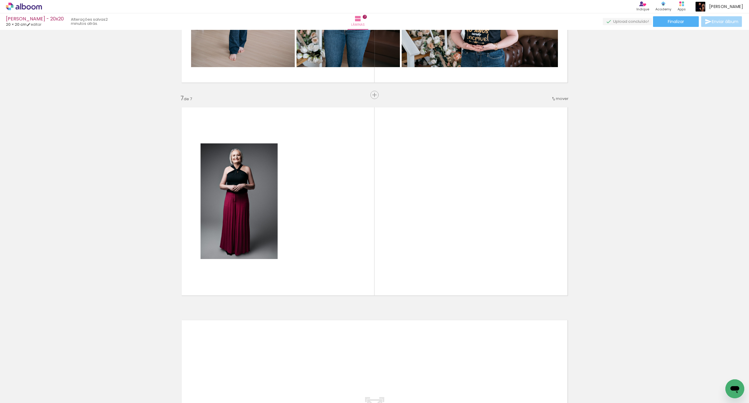
scroll to position [1224, 0]
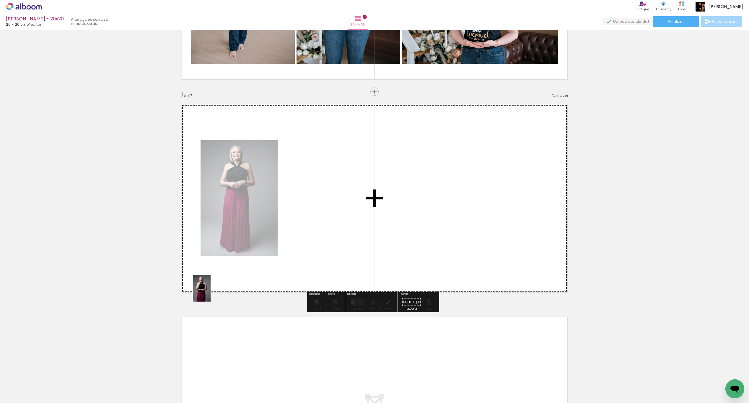
drag, startPoint x: 64, startPoint y: 391, endPoint x: 255, endPoint y: 247, distance: 238.3
click at [324, 222] on quentale-workspace at bounding box center [374, 201] width 749 height 403
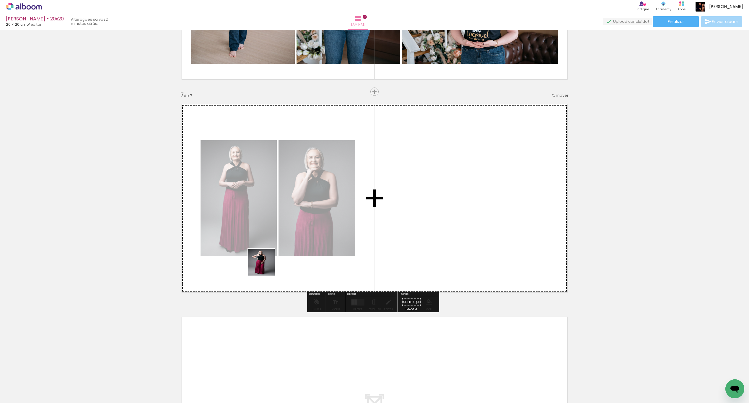
drag, startPoint x: 69, startPoint y: 384, endPoint x: 419, endPoint y: 218, distance: 386.9
click at [419, 218] on quentale-workspace at bounding box center [374, 201] width 749 height 403
